Goal: Navigation & Orientation: Find specific page/section

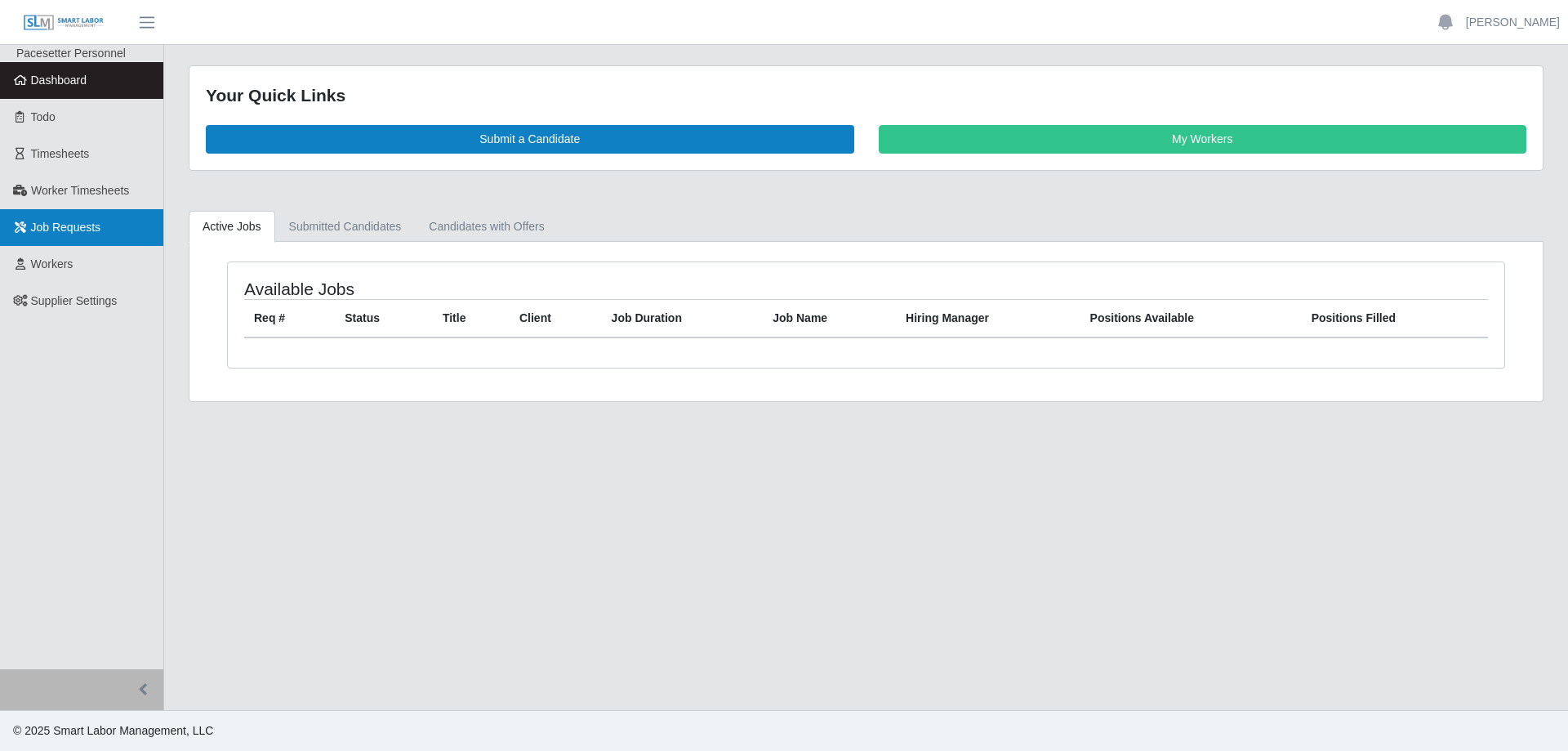
click at [127, 218] on link "Job Requests" at bounding box center [82, 227] width 164 height 36
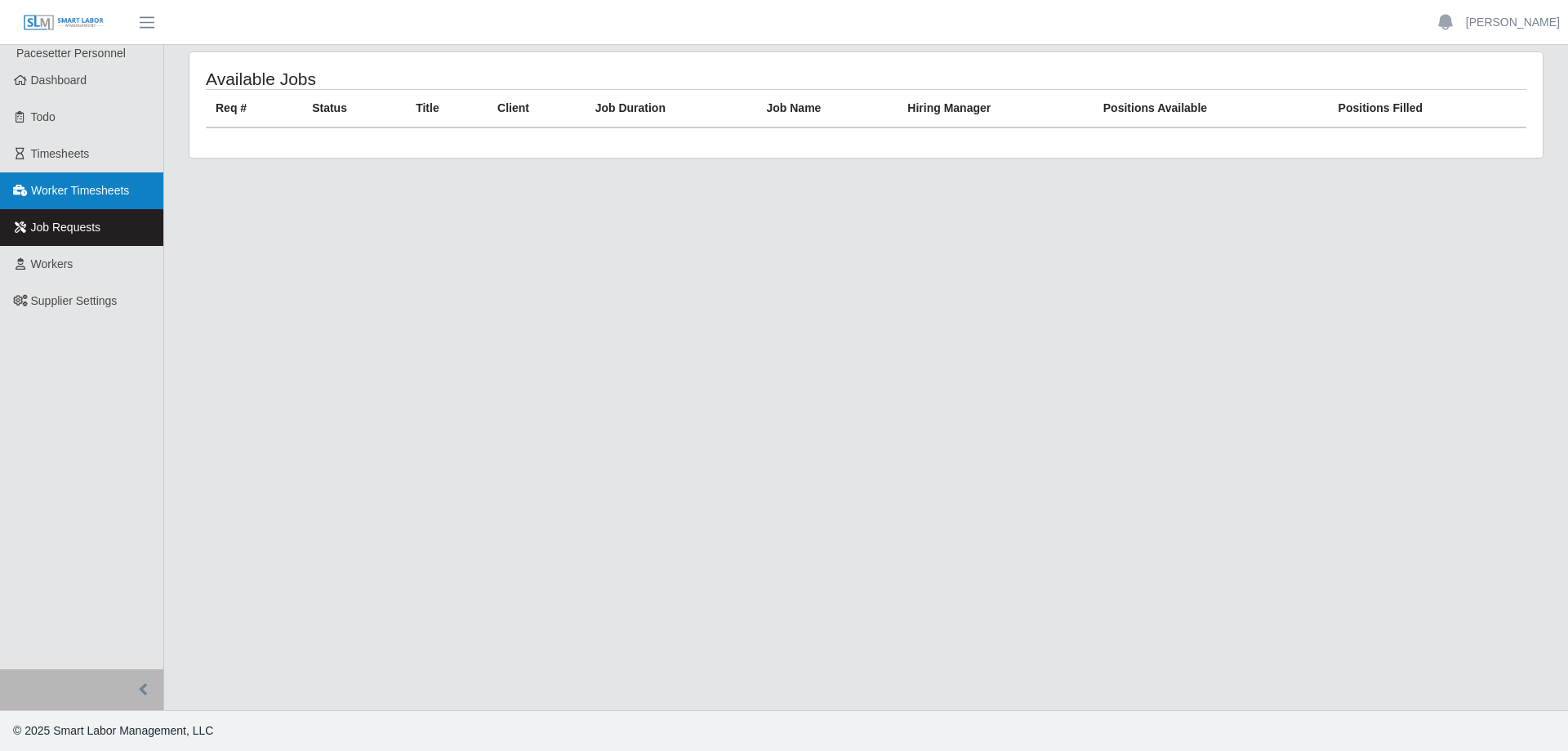
click at [131, 188] on link "Worker Timesheets" at bounding box center [82, 190] width 164 height 36
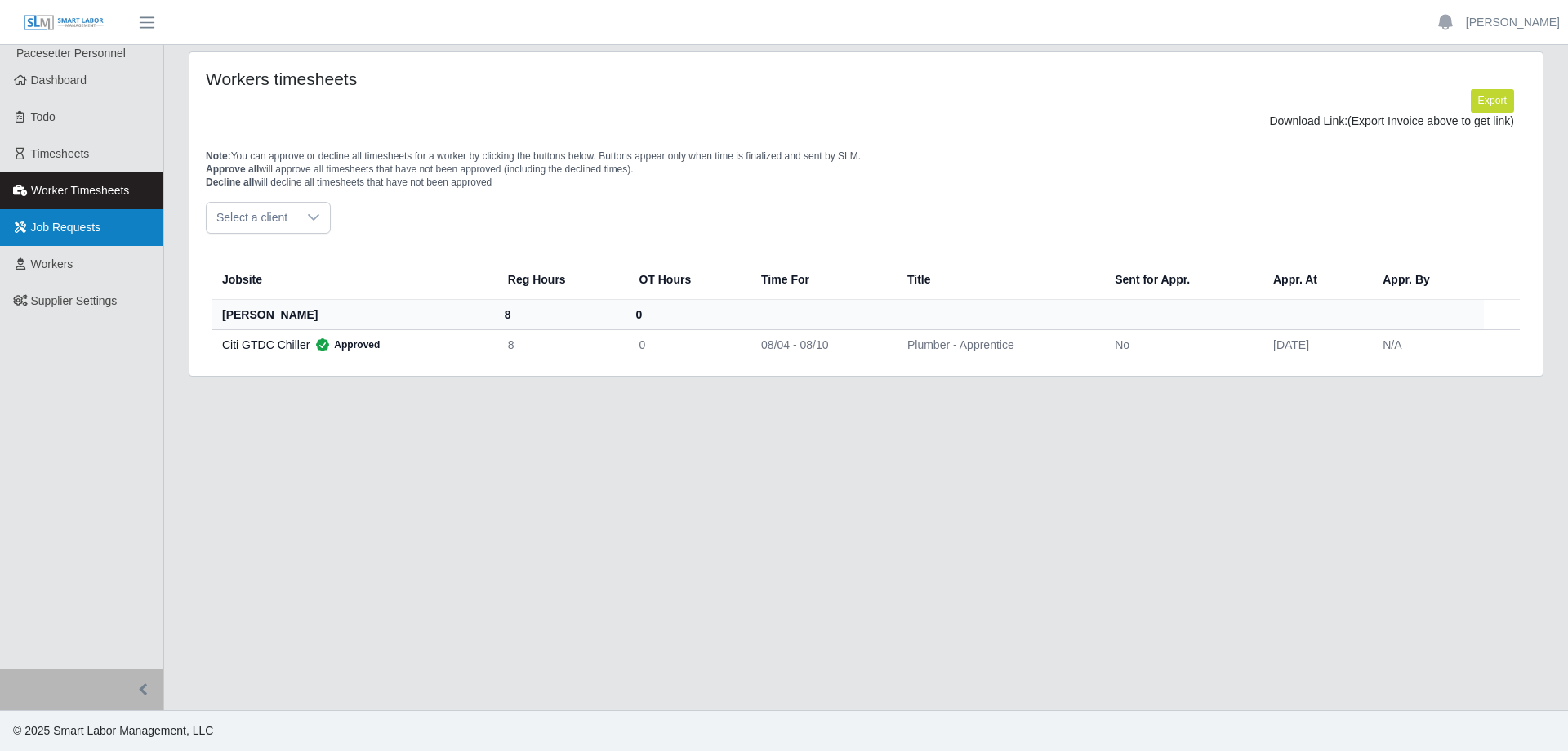
click at [122, 222] on link "Job Requests" at bounding box center [82, 227] width 164 height 36
